Goal: Find specific page/section: Find specific page/section

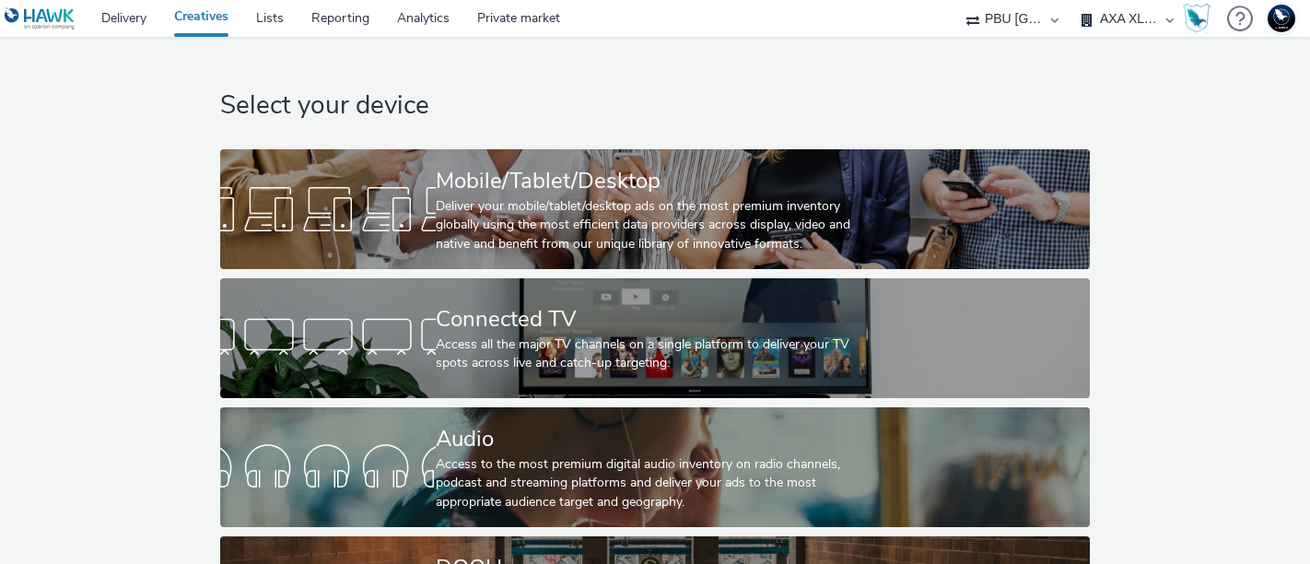
select select "38ed0f18-cbca-4106-be45-330e11e5f0af"
click at [125, 17] on link "Delivery" at bounding box center [124, 18] width 73 height 37
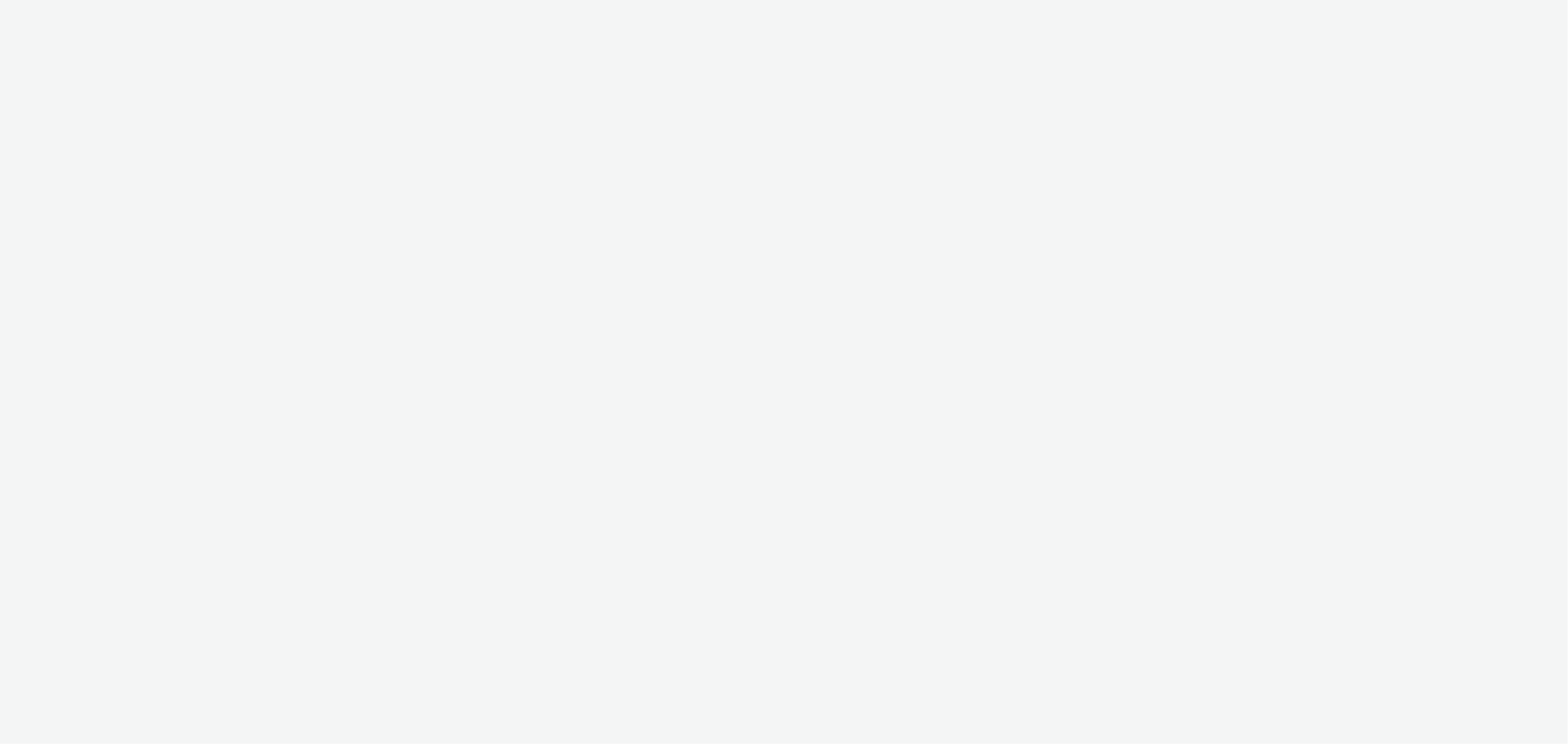
select select "38ed0f18-cbca-4106-be45-330e11e5f0af"
select select "11a7df10-284f-415c-b52a-427acf4c31ae"
select select "23ac11bc-76f7-45aa-bb6e-913a84dd47ea"
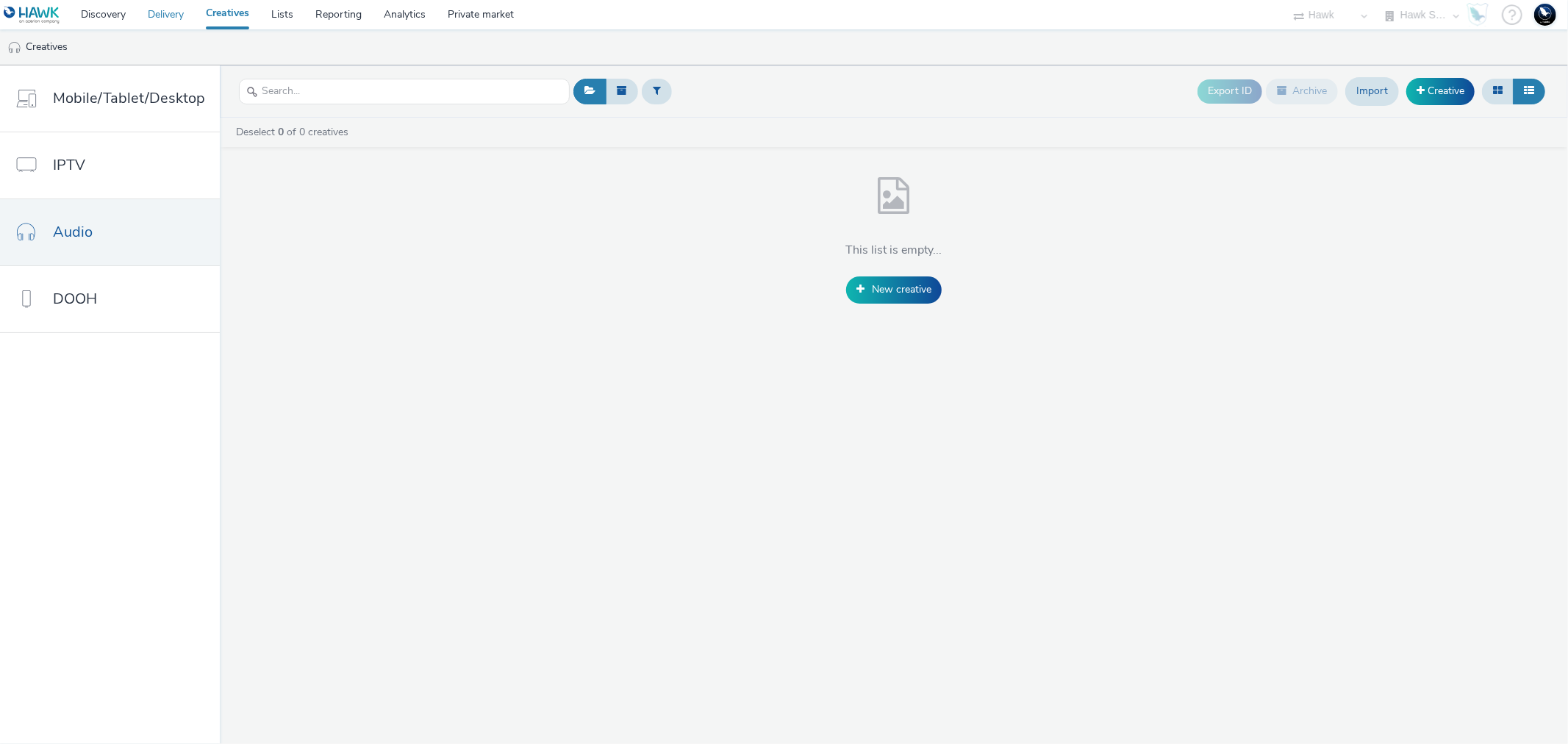
click at [181, 12] on link "Delivery" at bounding box center [165, 14] width 58 height 30
